Goal: Find contact information: Find contact information

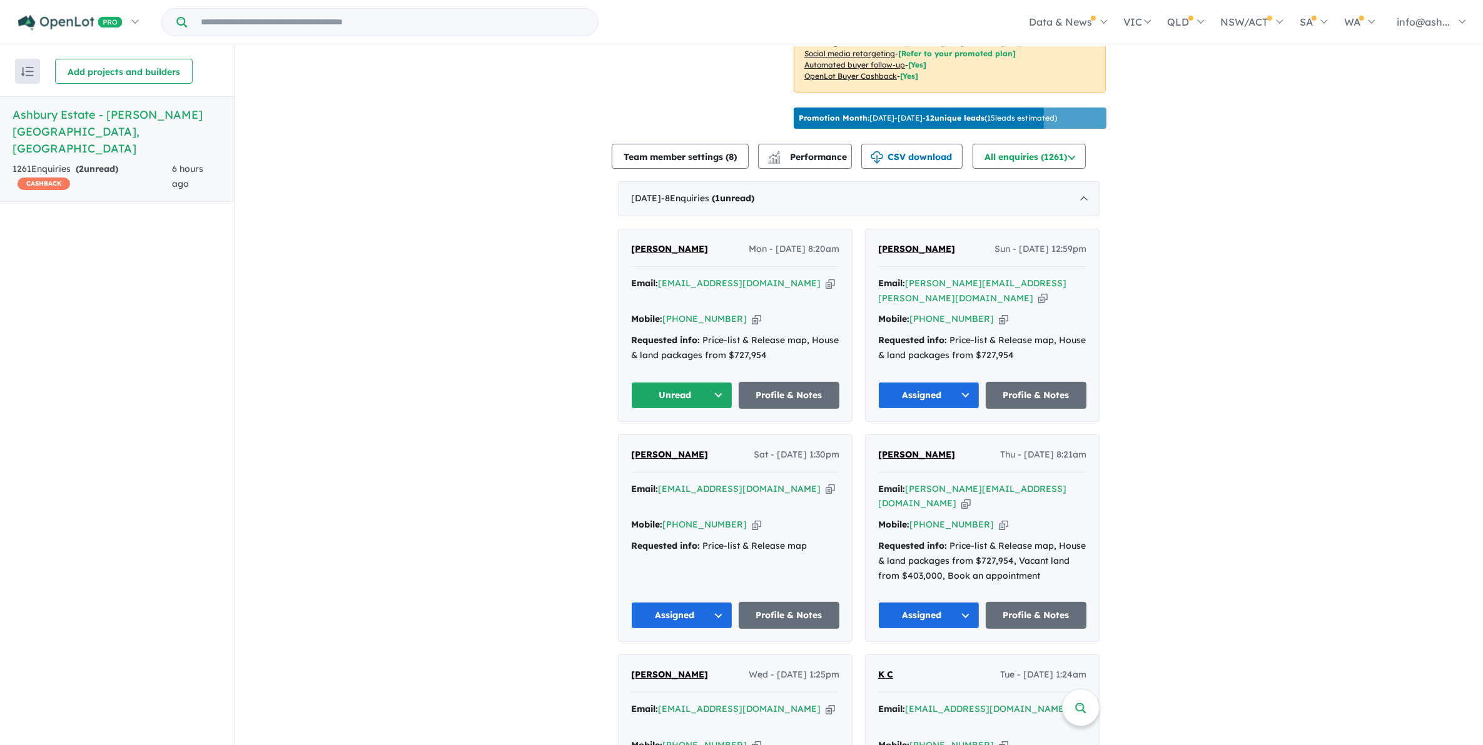
scroll to position [391, 0]
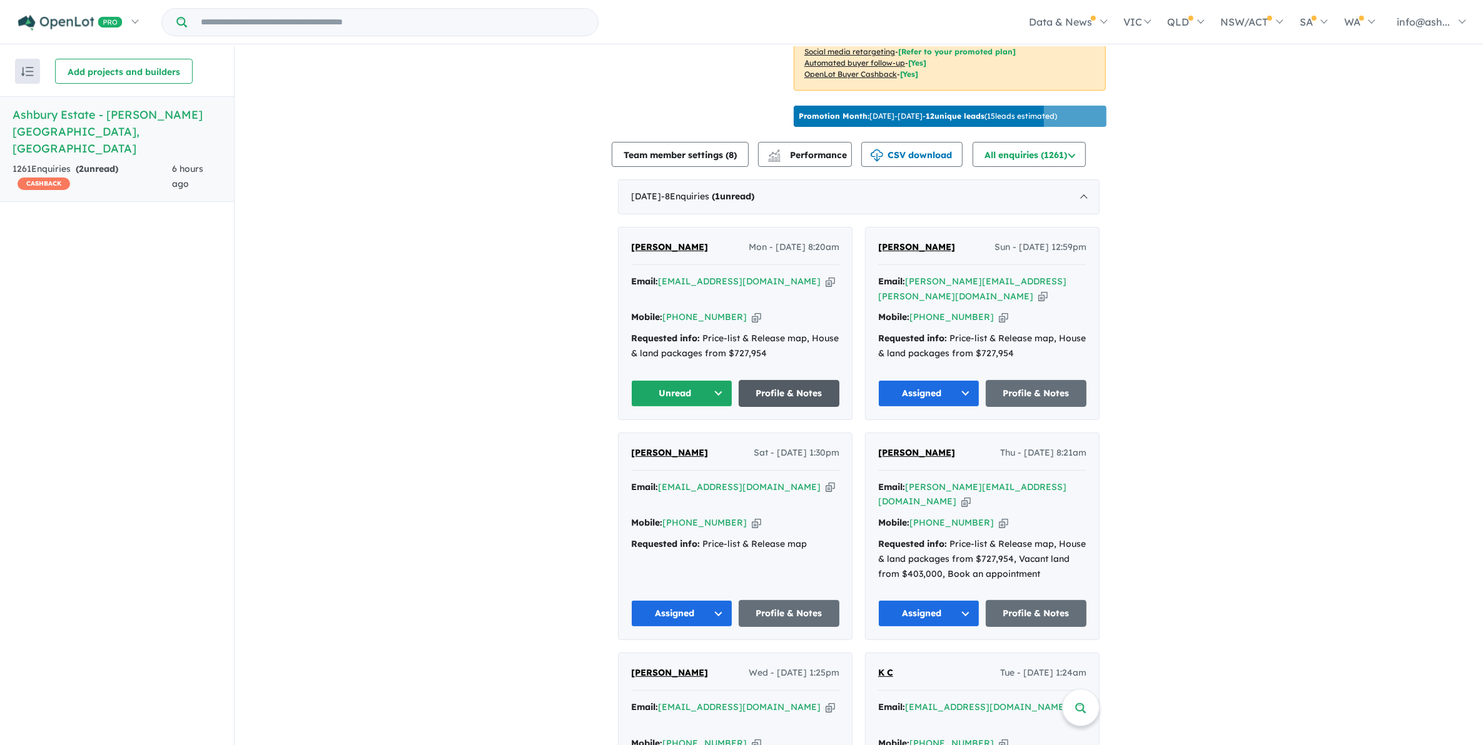
click at [787, 380] on link "Profile & Notes" at bounding box center [789, 393] width 101 height 27
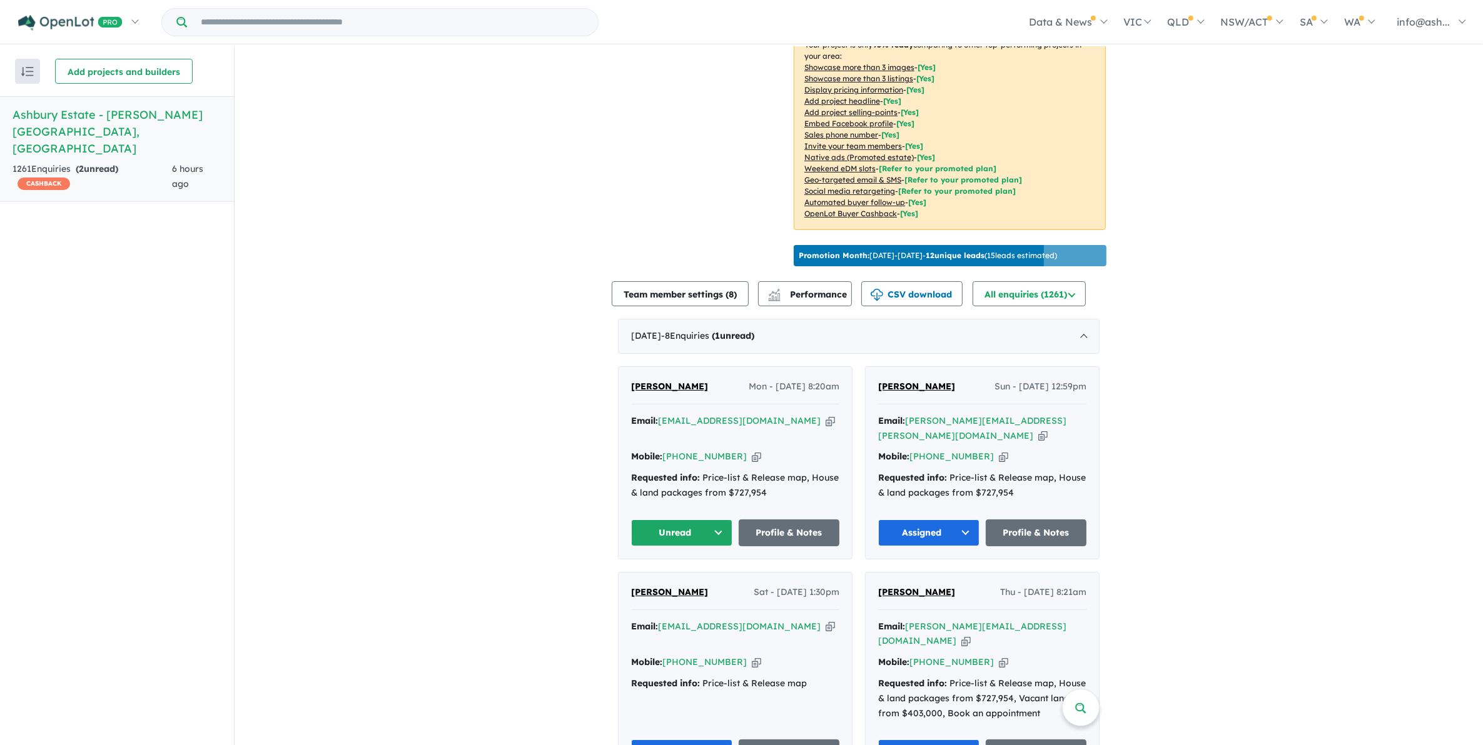
scroll to position [313, 0]
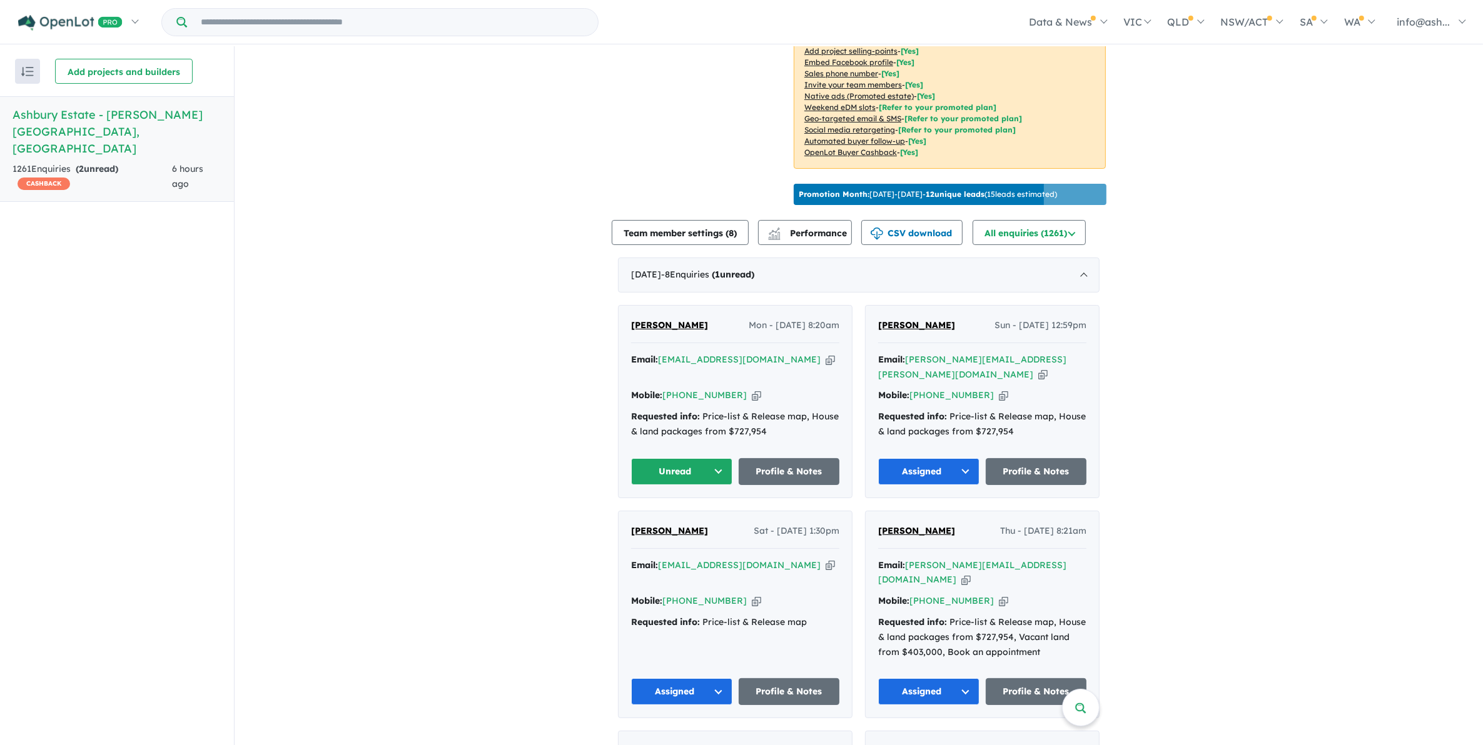
click at [715, 458] on button "Unread" at bounding box center [681, 471] width 101 height 27
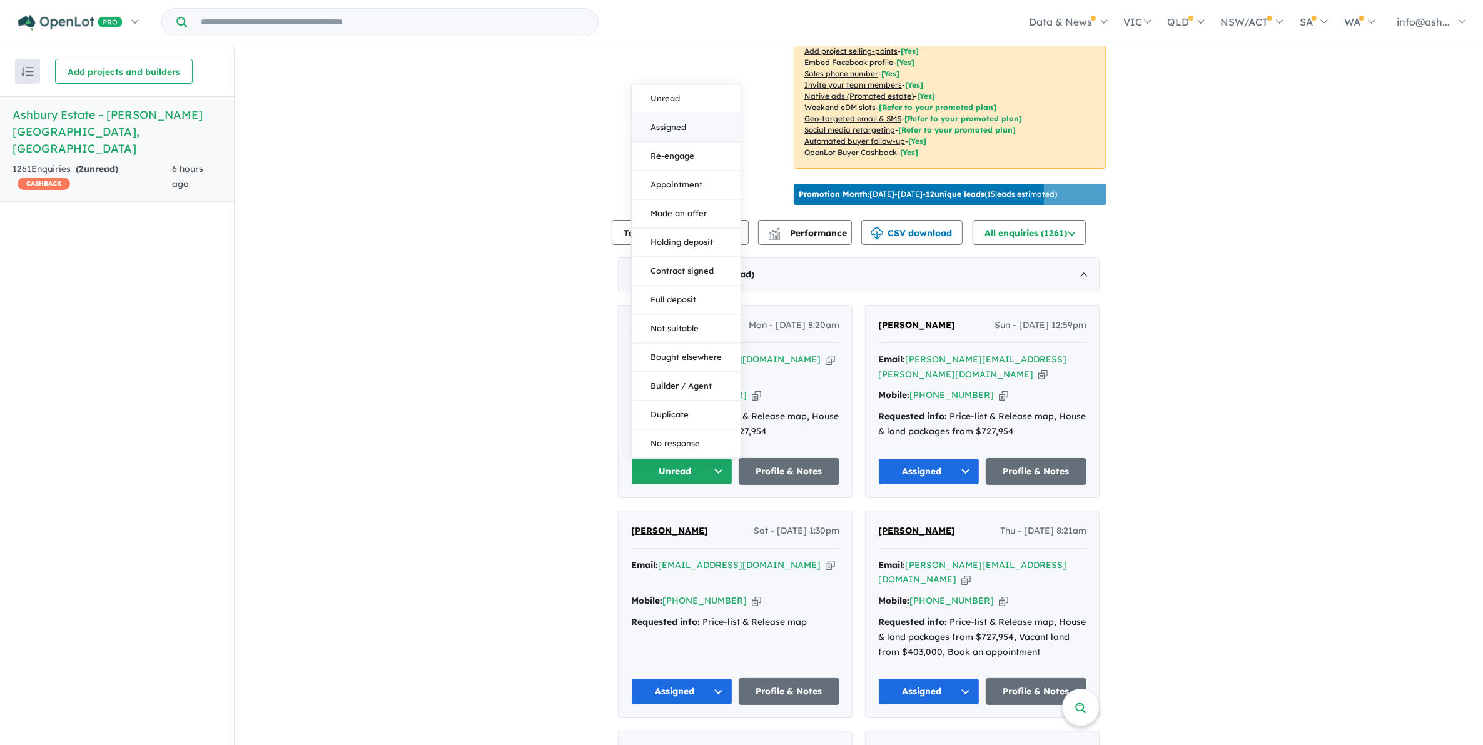
click at [677, 113] on button "Assigned" at bounding box center [686, 127] width 109 height 29
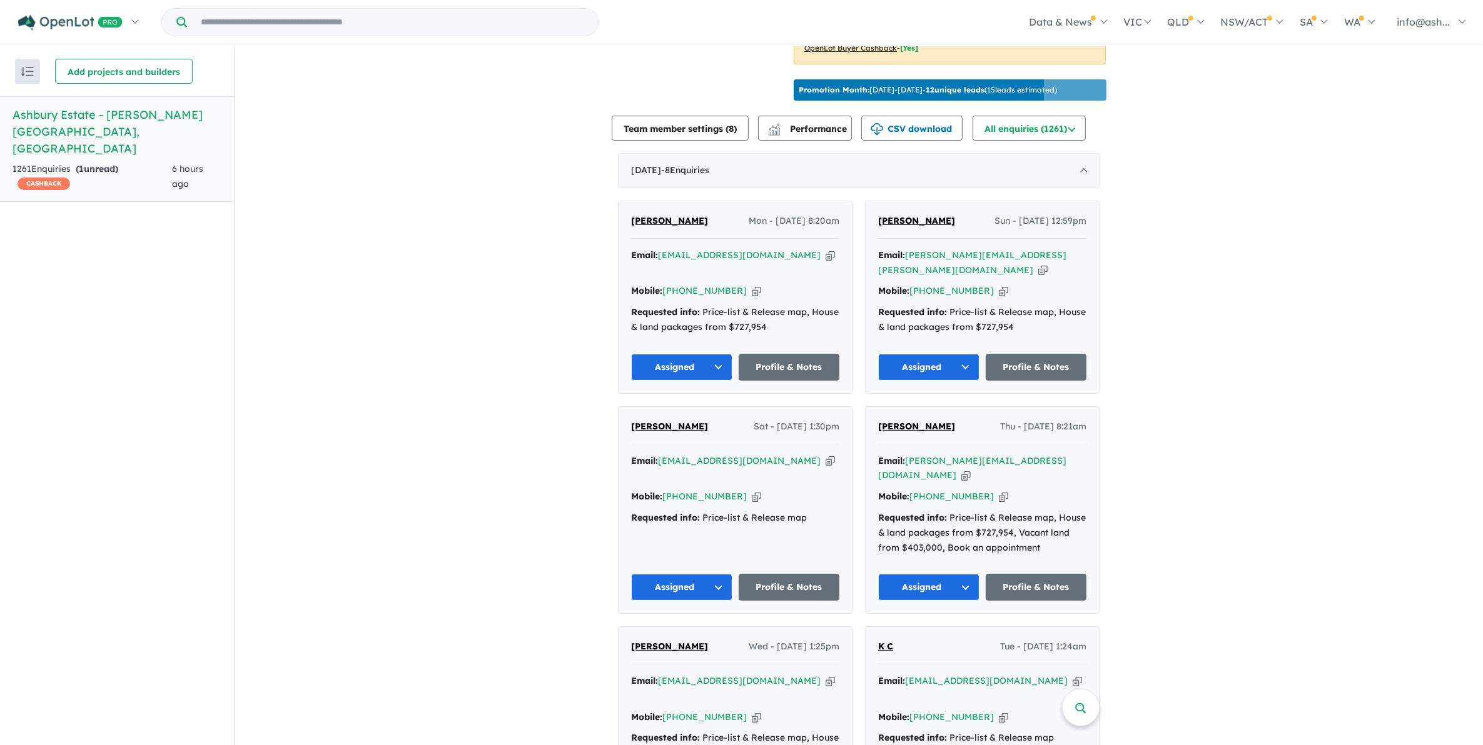
scroll to position [469, 0]
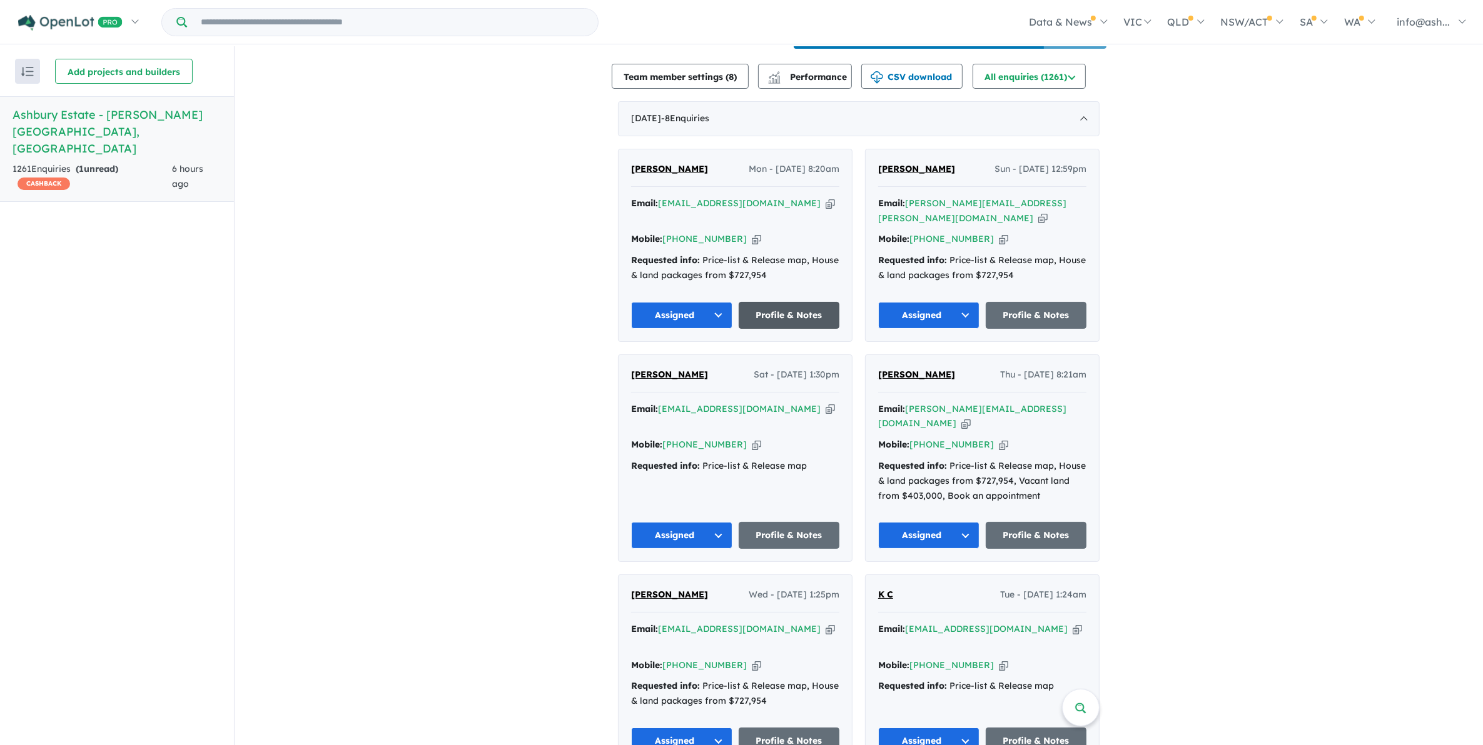
click at [777, 302] on link "Profile & Notes" at bounding box center [789, 315] width 101 height 27
drag, startPoint x: 770, startPoint y: 197, endPoint x: 660, endPoint y: 196, distance: 109.5
click at [660, 196] on div "Email: carlyjenner@hotmail.com Copied!" at bounding box center [735, 211] width 208 height 30
copy a%20Ashbury%20Estate%20-%20Armstrong%20Creek"] "[EMAIL_ADDRESS][DOMAIN_NAME]"
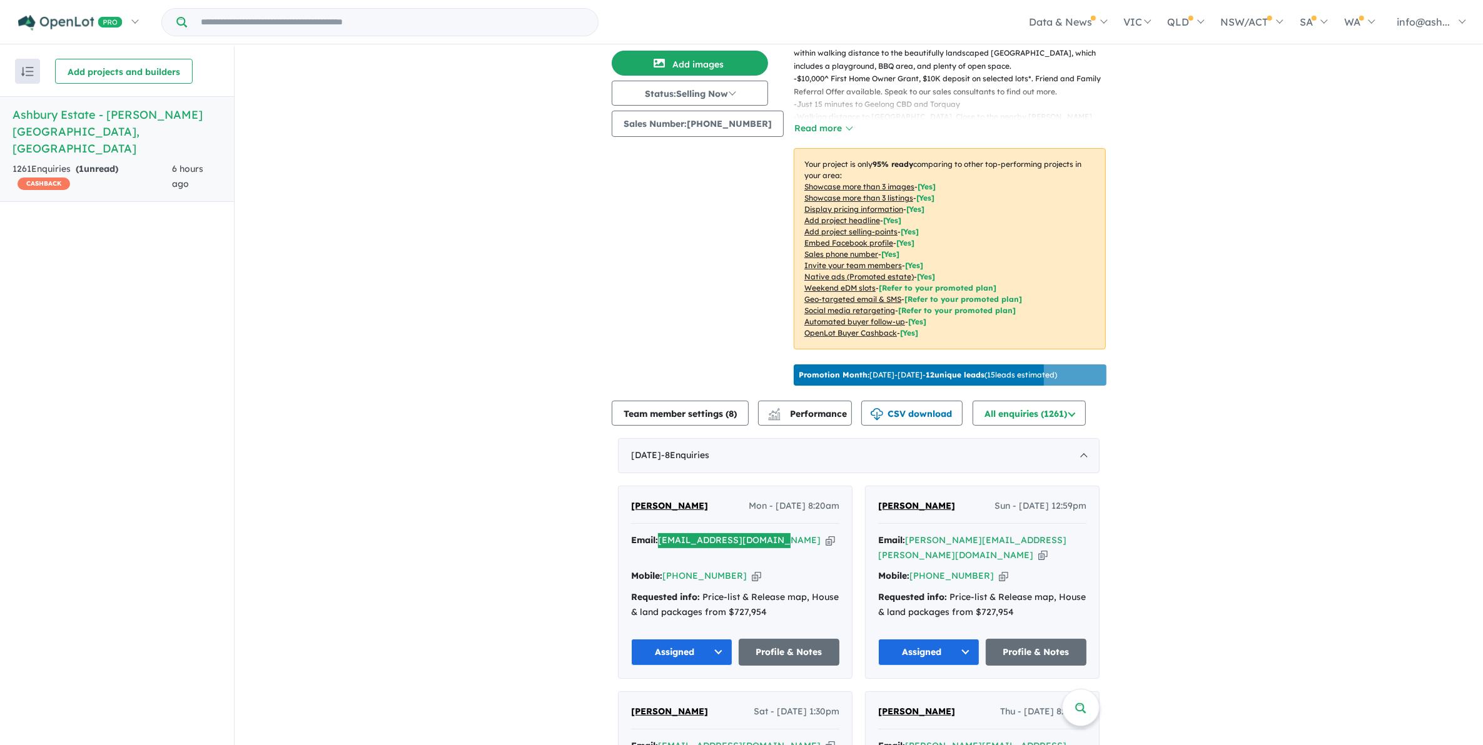
scroll to position [391, 0]
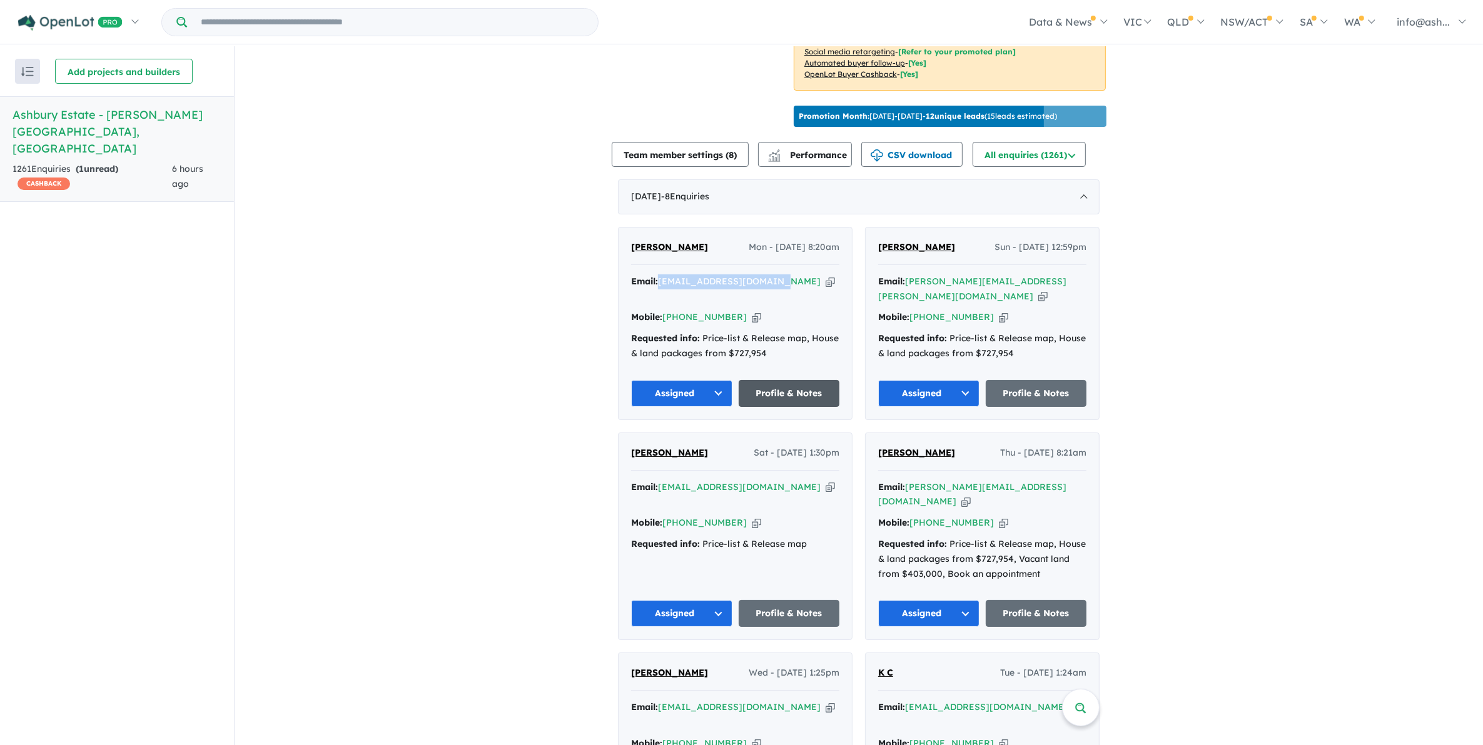
click at [809, 380] on link "Profile & Notes" at bounding box center [789, 393] width 101 height 27
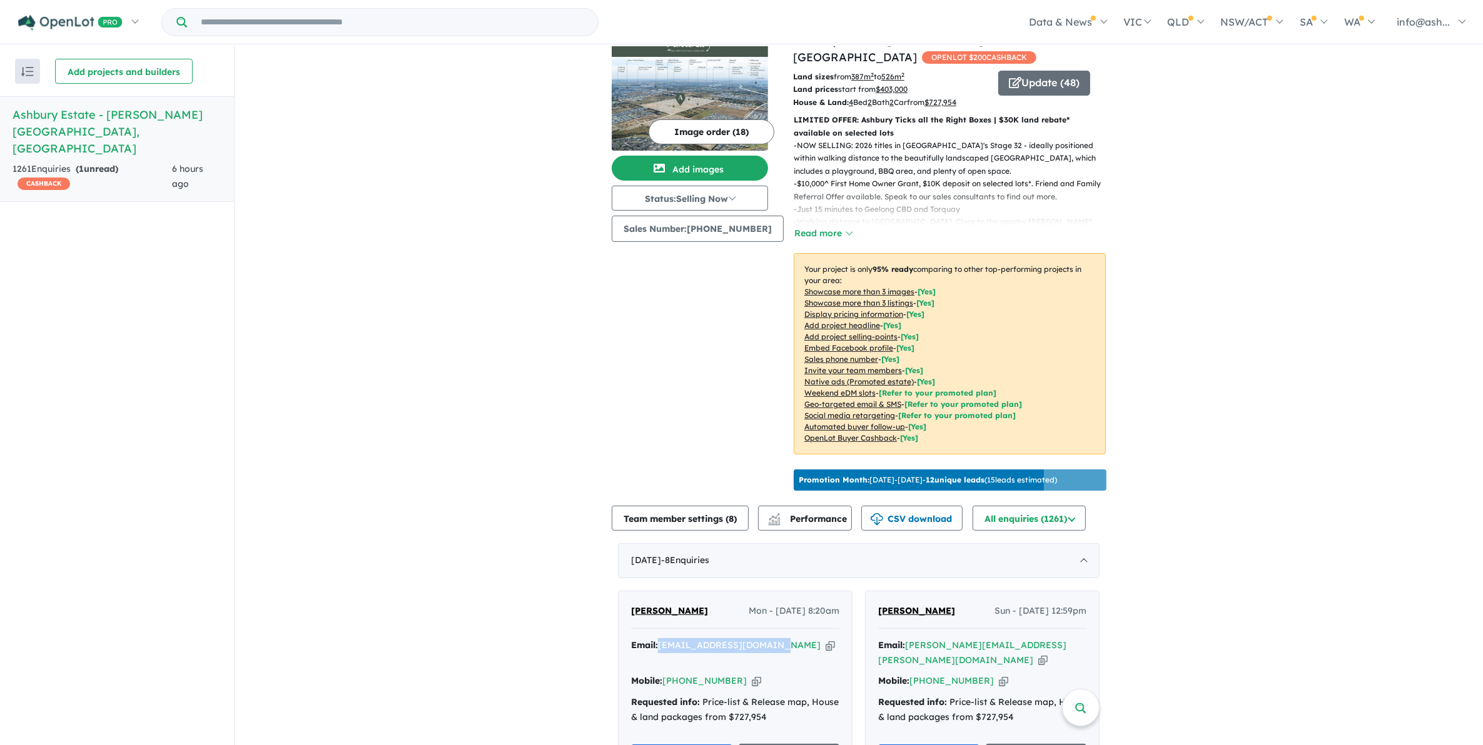
scroll to position [0, 0]
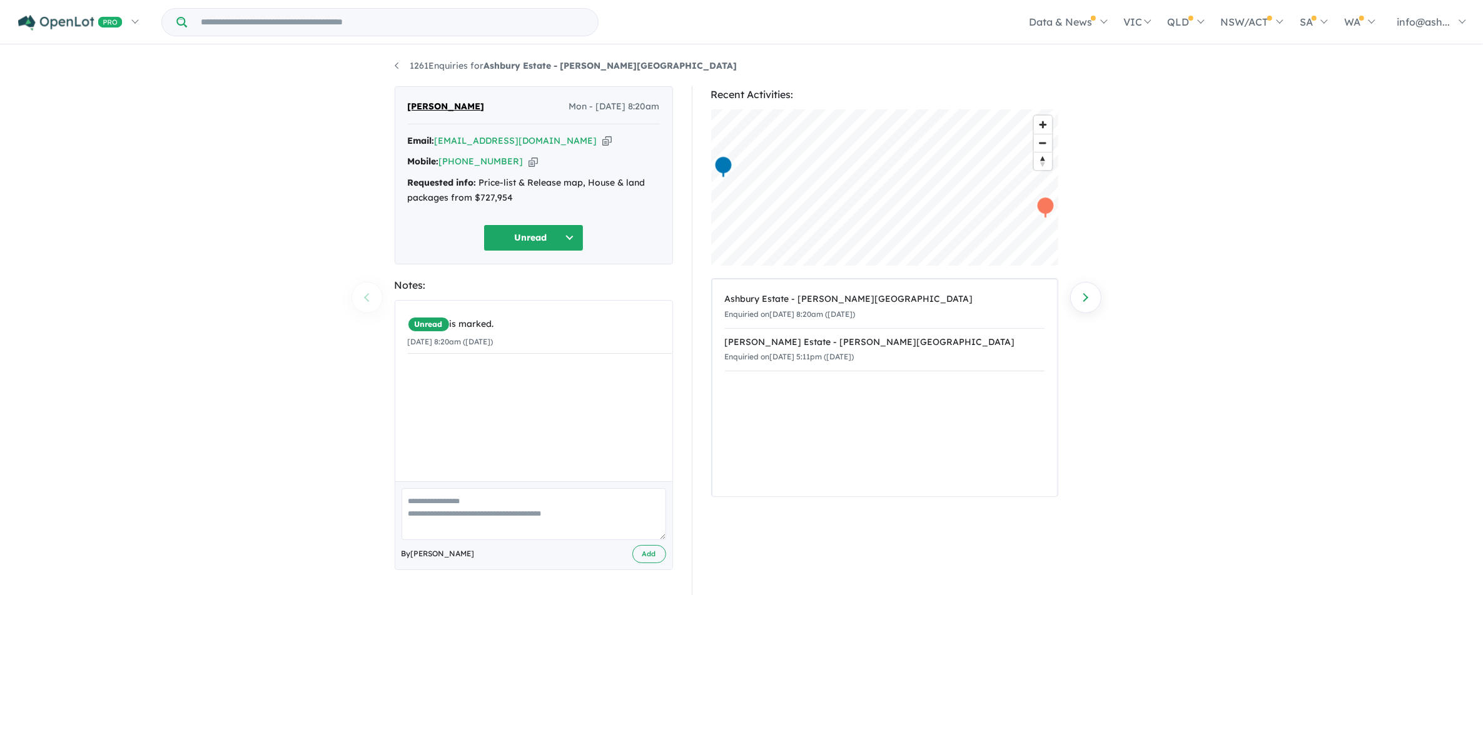
click at [1286, 449] on div "1261 Enquiries for Ashbury Estate - Armstrong Creek Previous enquiry Next enqui…" at bounding box center [741, 396] width 1483 height 701
click at [1271, 176] on div "1261 Enquiries for Ashbury Estate - Armstrong Creek Previous enquiry Next enqui…" at bounding box center [741, 396] width 1483 height 701
click at [565, 240] on button "Unread" at bounding box center [533, 238] width 100 height 27
click at [542, 294] on button "Assigned" at bounding box center [538, 296] width 109 height 29
click at [1235, 216] on div "1261 Enquiries for Ashbury Estate - [PERSON_NAME][GEOGRAPHIC_DATA] Previous enq…" at bounding box center [741, 396] width 1483 height 701
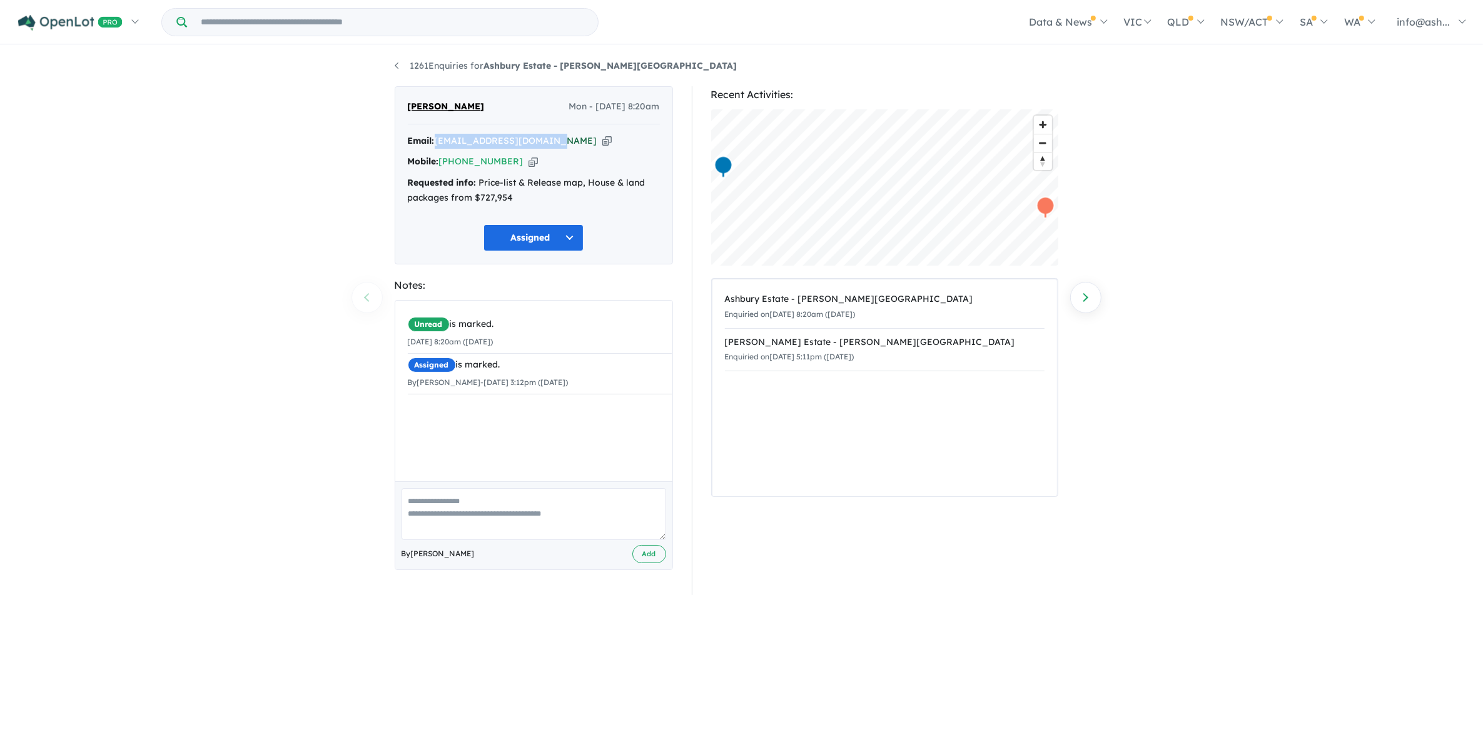
drag, startPoint x: 547, startPoint y: 139, endPoint x: 440, endPoint y: 138, distance: 107.6
click at [440, 138] on div "Email: [PERSON_NAME][EMAIL_ADDRESS][DOMAIN_NAME] Copied!" at bounding box center [534, 141] width 252 height 15
copy a%20Ashbury%20Estate%20-%20Armstrong%20Creek"] "[EMAIL_ADDRESS][DOMAIN_NAME]"
click at [1268, 322] on div "1261 Enquiries for Ashbury Estate - Armstrong Creek Previous enquiry Next enqui…" at bounding box center [741, 396] width 1483 height 701
click at [1186, 351] on div "1261 Enquiries for Ashbury Estate - Armstrong Creek Previous enquiry Next enqui…" at bounding box center [741, 396] width 1483 height 701
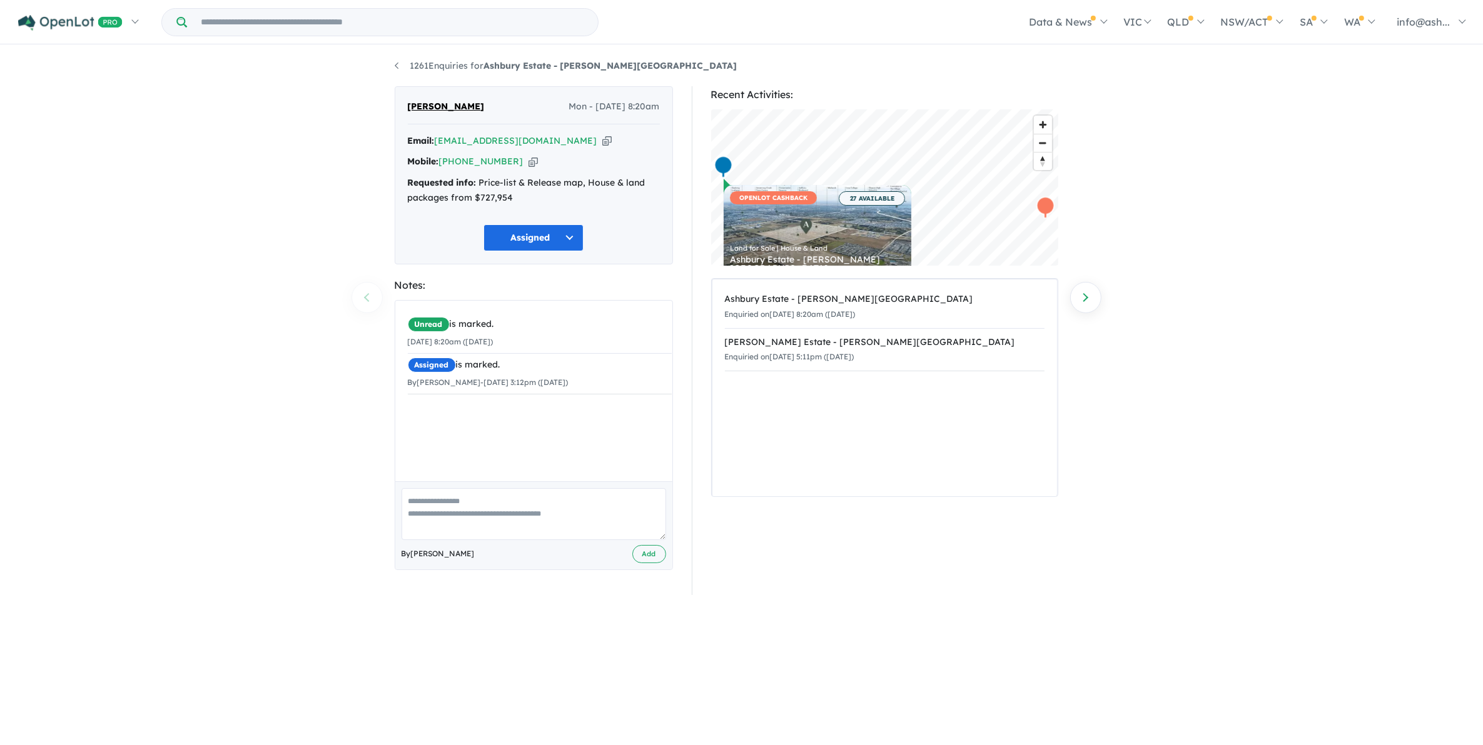
click at [1221, 327] on div "1261 Enquiries for Ashbury Estate - Armstrong Creek Previous enquiry Next enqui…" at bounding box center [741, 396] width 1483 height 701
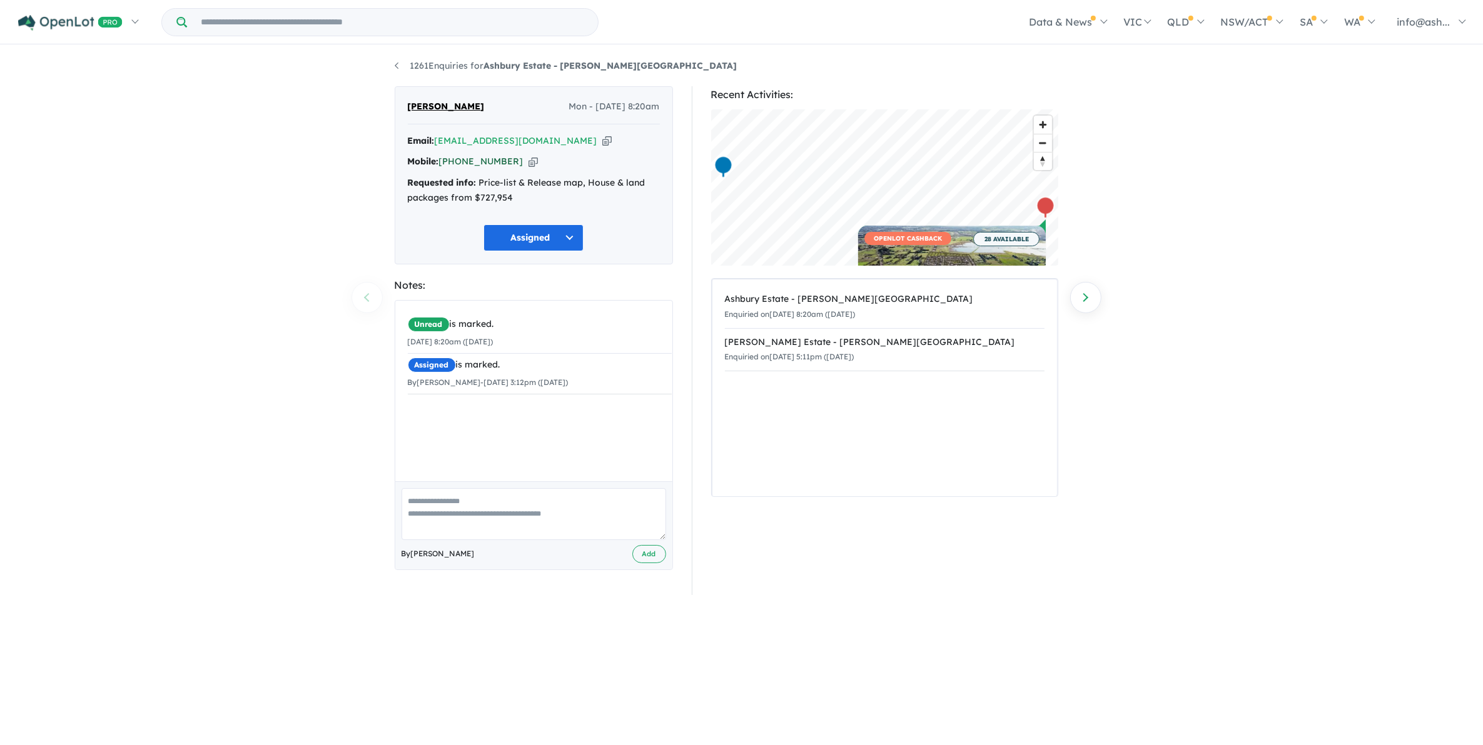
drag, startPoint x: 510, startPoint y: 161, endPoint x: 455, endPoint y: 164, distance: 54.5
click at [455, 164] on div "Mobile: +61 407 779 026 Copied!" at bounding box center [534, 161] width 252 height 15
copy link "407 779 026"
click at [1059, 448] on div "Recent Activities: © Mapbox © OpenStreetMap Improve this map OPENLOT CASHBACK 2…" at bounding box center [890, 340] width 397 height 509
click at [545, 139] on a%20Ashbury%20Estate%20-%20Armstrong%20Creek"] "[EMAIL_ADDRESS][DOMAIN_NAME]" at bounding box center [516, 140] width 163 height 11
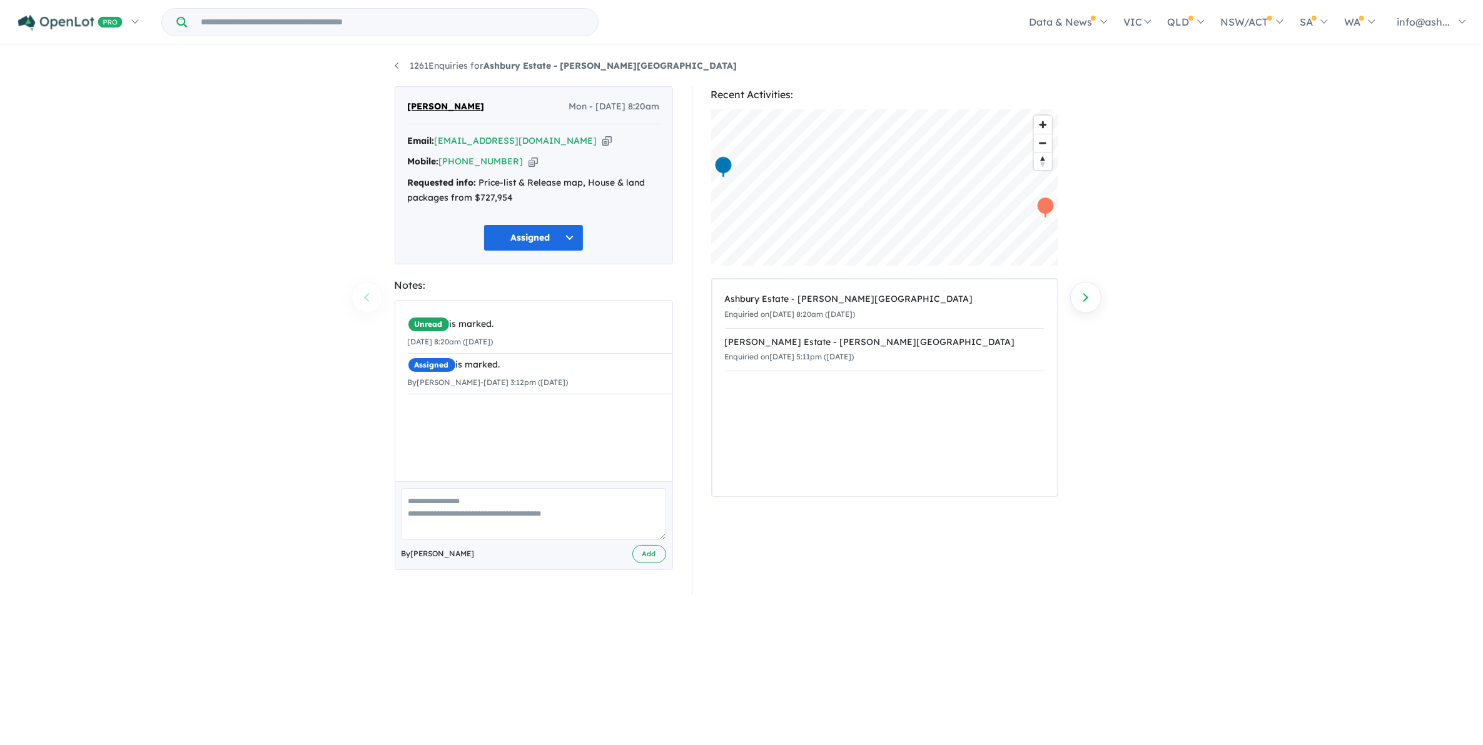
click at [901, 438] on div "Ashbury Estate - [PERSON_NAME][GEOGRAPHIC_DATA] Enquiried on [DATE] 8:20am ([DA…" at bounding box center [884, 388] width 345 height 217
click at [1208, 405] on div "1261 Enquiries for Ashbury Estate - [PERSON_NAME][GEOGRAPHIC_DATA] Previous enq…" at bounding box center [741, 396] width 1483 height 701
